Goal: Task Accomplishment & Management: Manage account settings

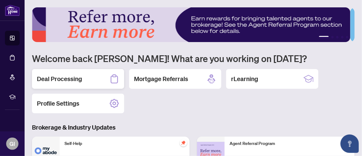
click at [104, 79] on div "Deal Processing" at bounding box center [78, 79] width 92 height 20
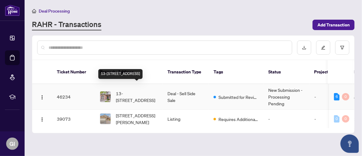
click at [121, 90] on span "13-[STREET_ADDRESS]" at bounding box center [137, 97] width 42 height 14
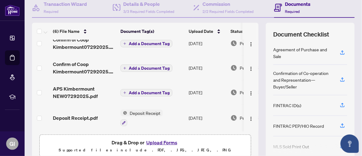
scroll to position [92, 0]
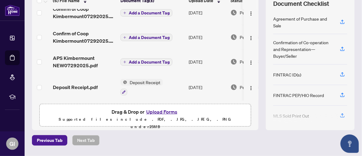
click at [155, 110] on button "Upload Forms" at bounding box center [161, 112] width 35 height 8
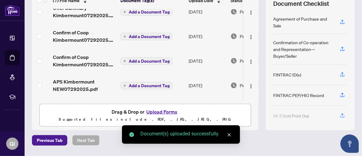
click at [229, 133] on icon "close" at bounding box center [229, 135] width 4 height 4
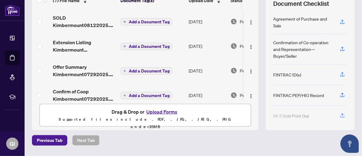
scroll to position [0, 42]
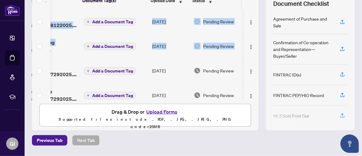
drag, startPoint x: 252, startPoint y: 40, endPoint x: 255, endPoint y: 24, distance: 15.5
click at [255, 24] on div "(7) File Name Document Tag(s) Upload Date Status SOLD Kimbermount08122025.pdf A…" at bounding box center [193, 61] width 322 height 138
